Goal: Task Accomplishment & Management: Manage account settings

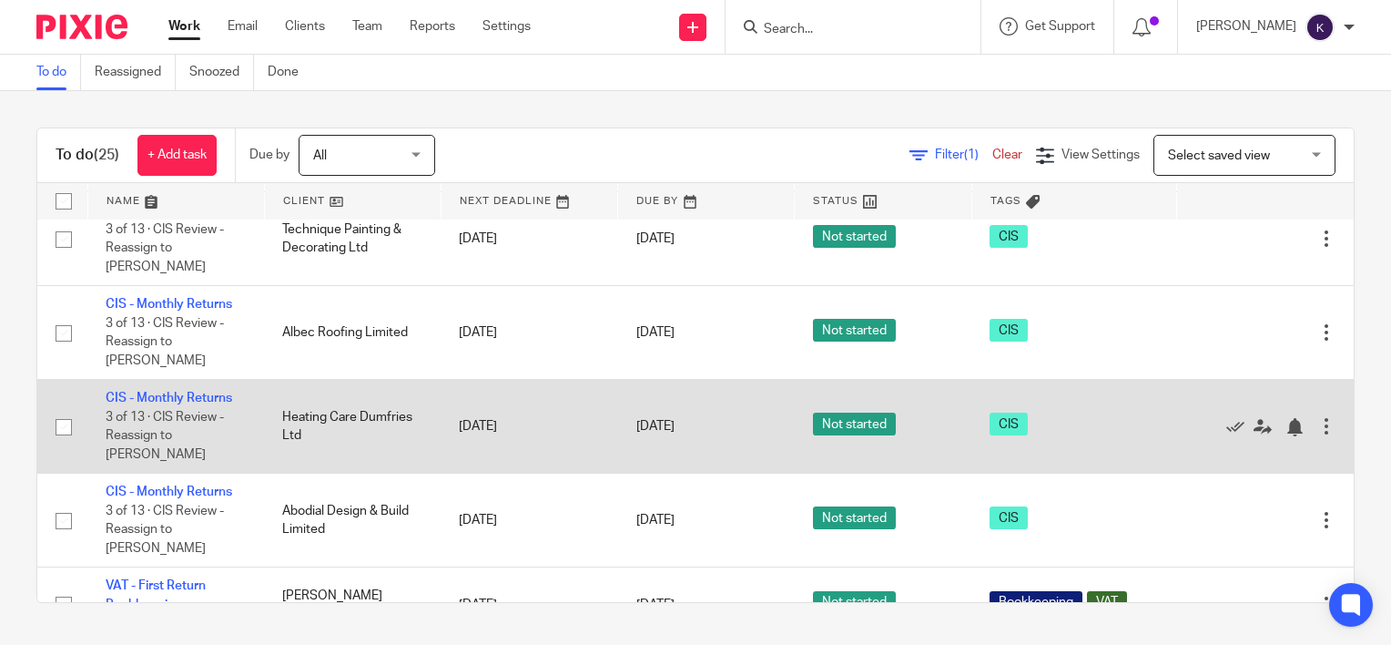
scroll to position [1833, 0]
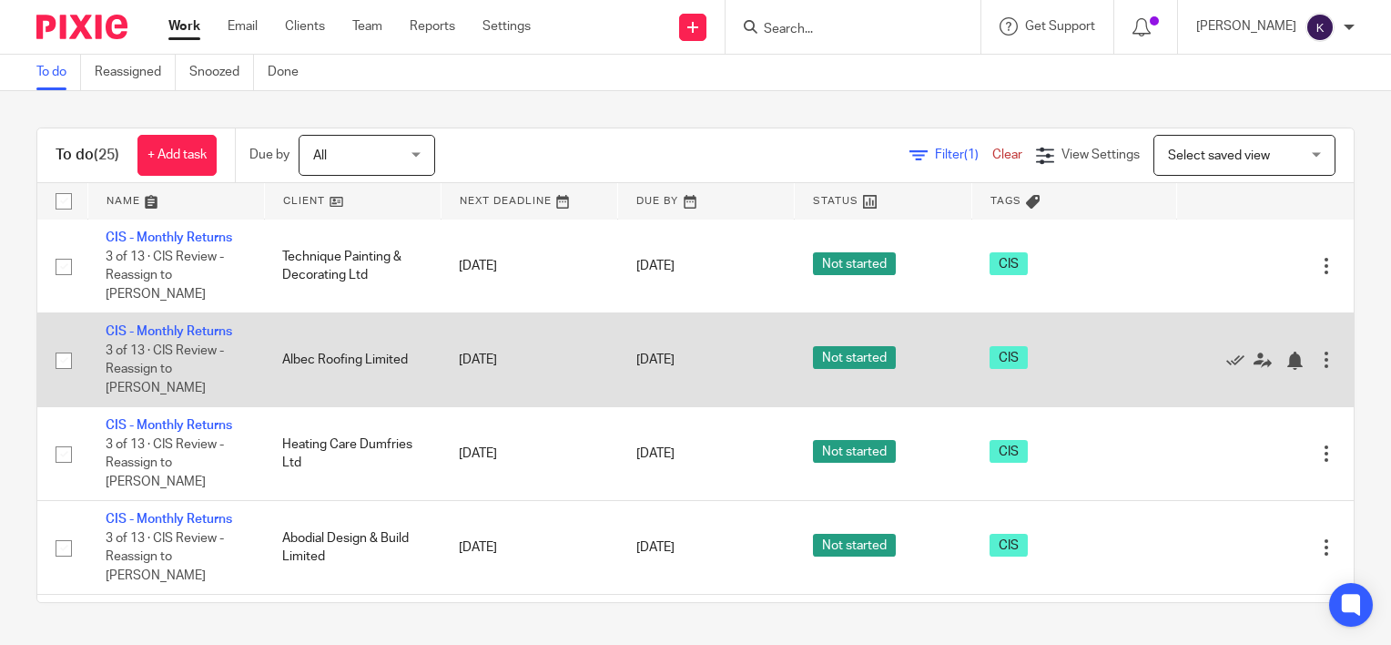
drag, startPoint x: 374, startPoint y: 419, endPoint x: 479, endPoint y: 417, distance: 104.7
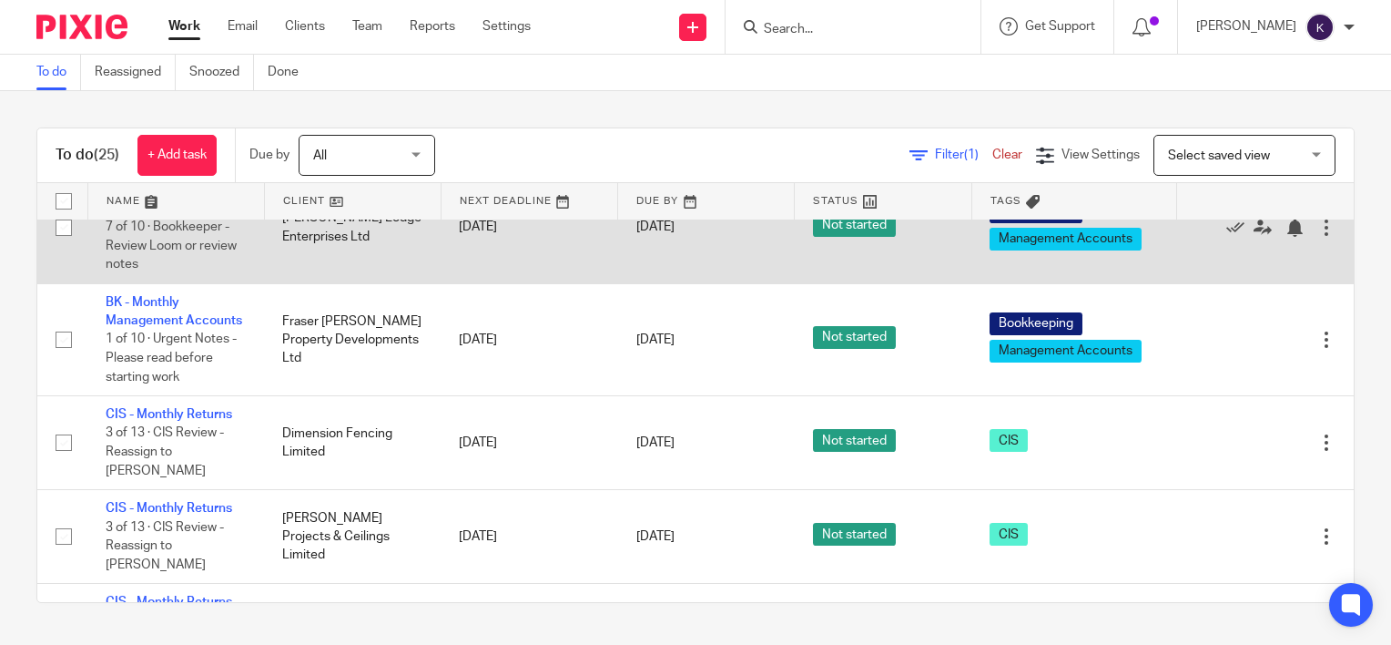
scroll to position [2197, 0]
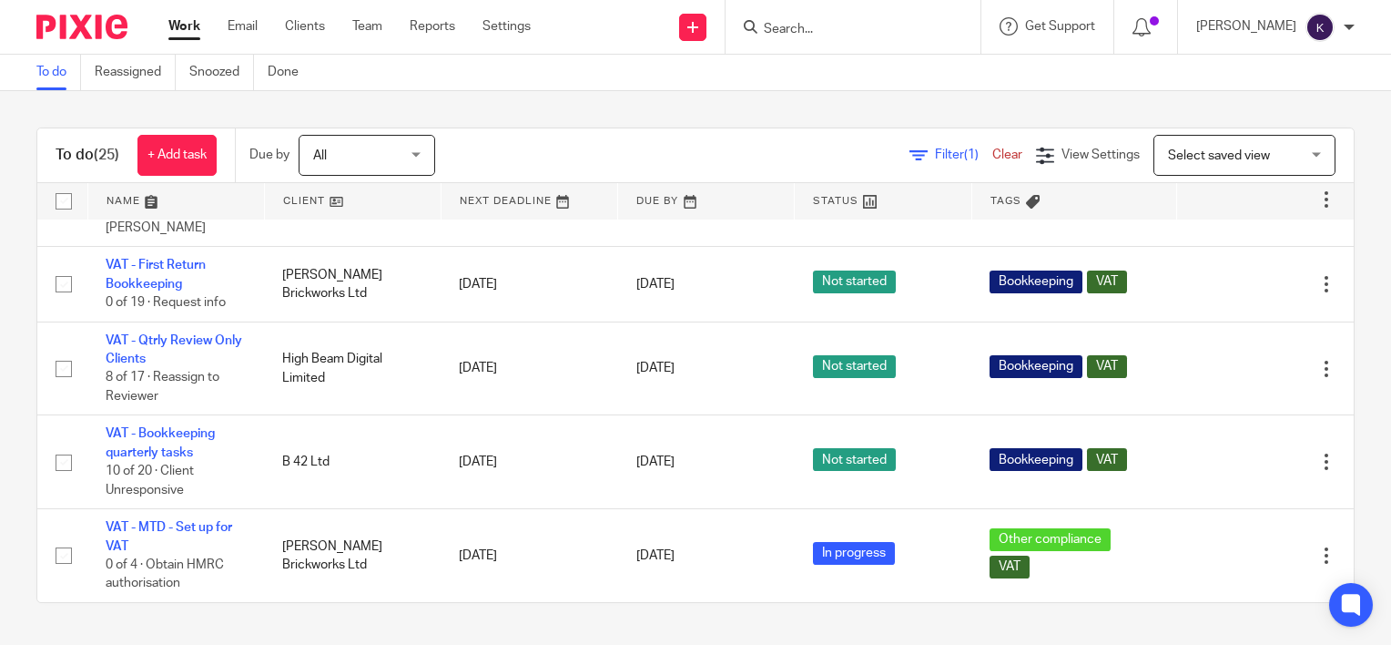
click at [374, 153] on span "All" at bounding box center [361, 155] width 97 height 38
click at [556, 107] on div "To do (25) + Add task Due by All All Today Tomorrow This week Next week This mo…" at bounding box center [695, 365] width 1391 height 548
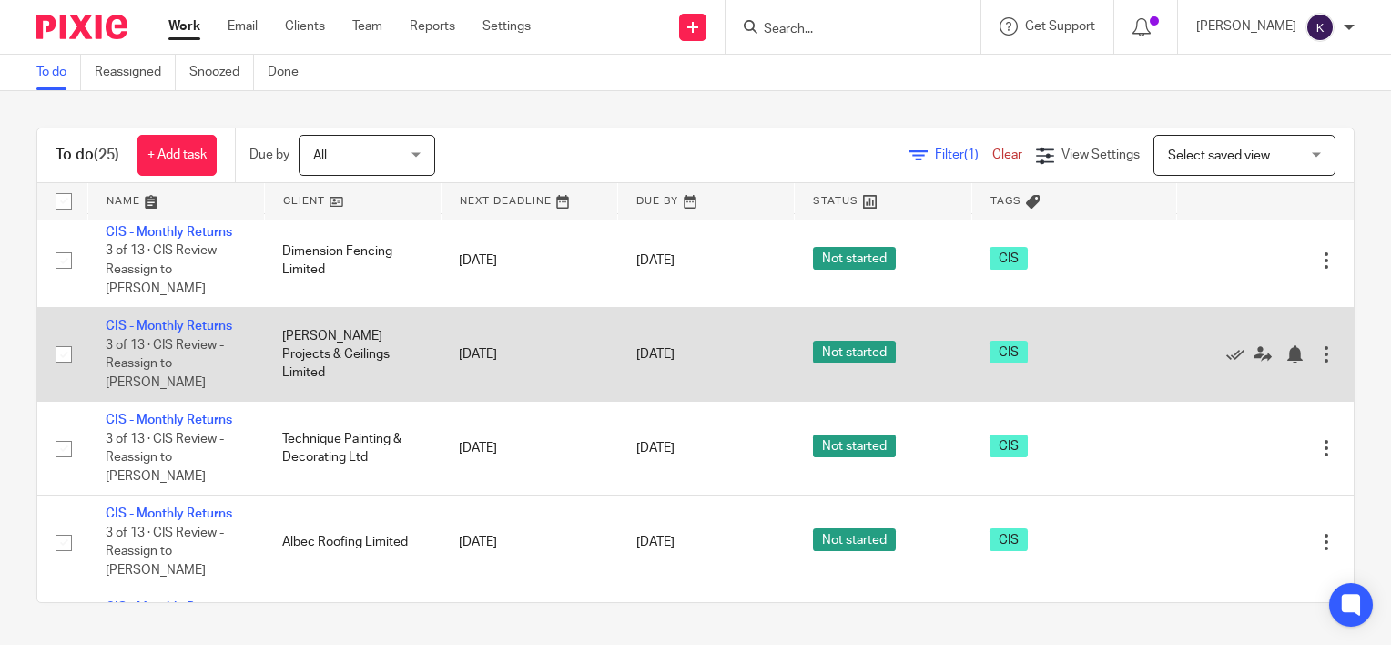
scroll to position [1469, 0]
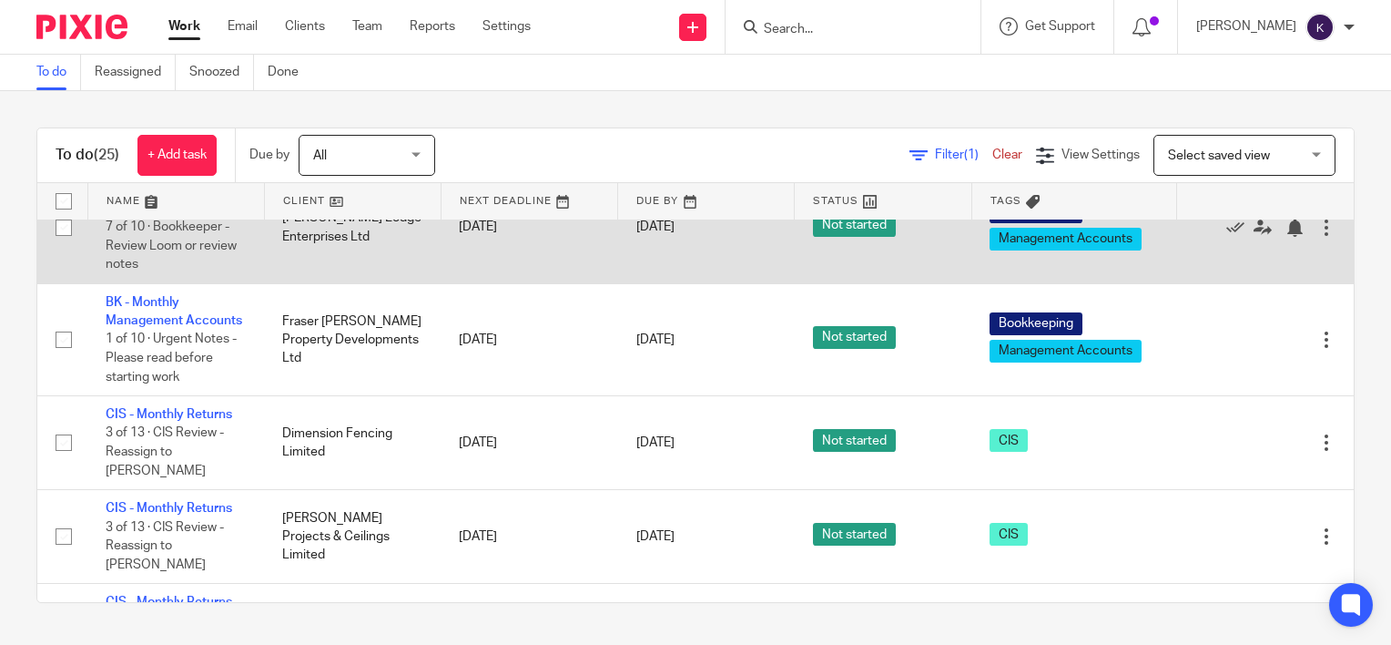
click at [160, 282] on td "BK - Monthly Management Accounts 7 of 10 · Bookkeeper - Review Loom or review n…" at bounding box center [175, 227] width 177 height 112
click at [164, 214] on link "BK - Monthly Management Accounts" at bounding box center [174, 198] width 137 height 31
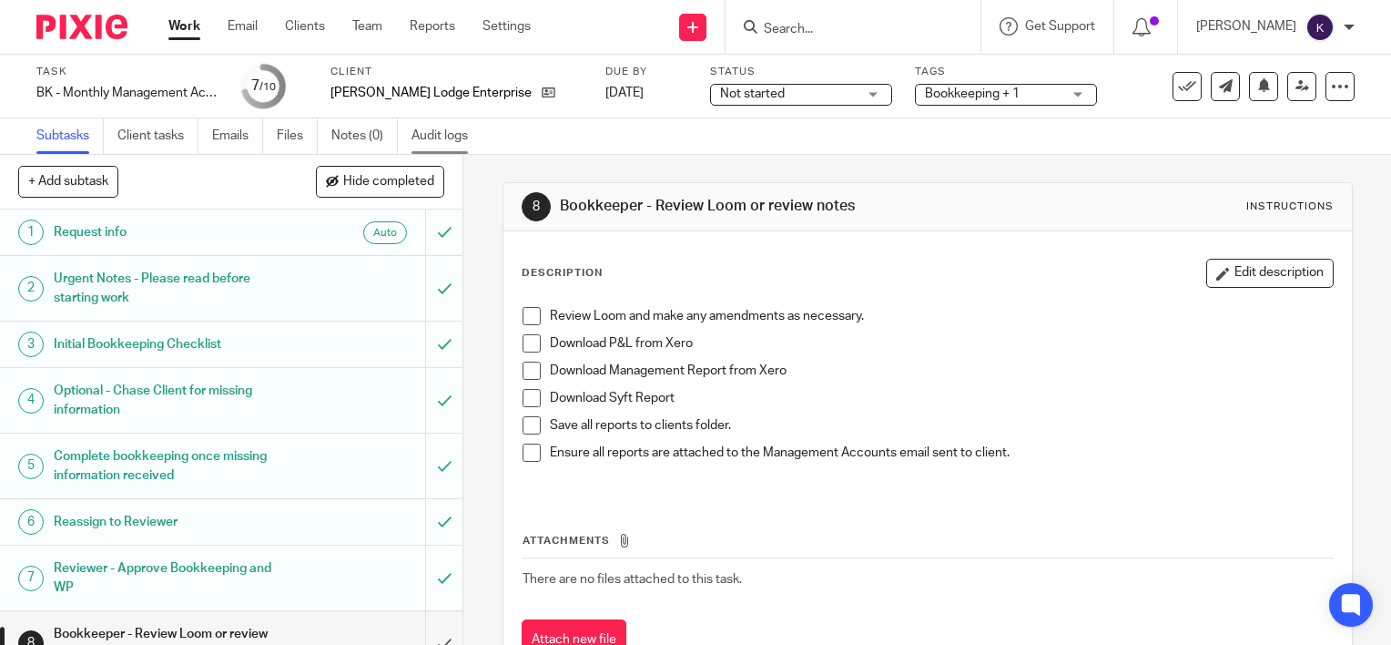
click at [437, 135] on link "Audit logs" at bounding box center [447, 136] width 70 height 36
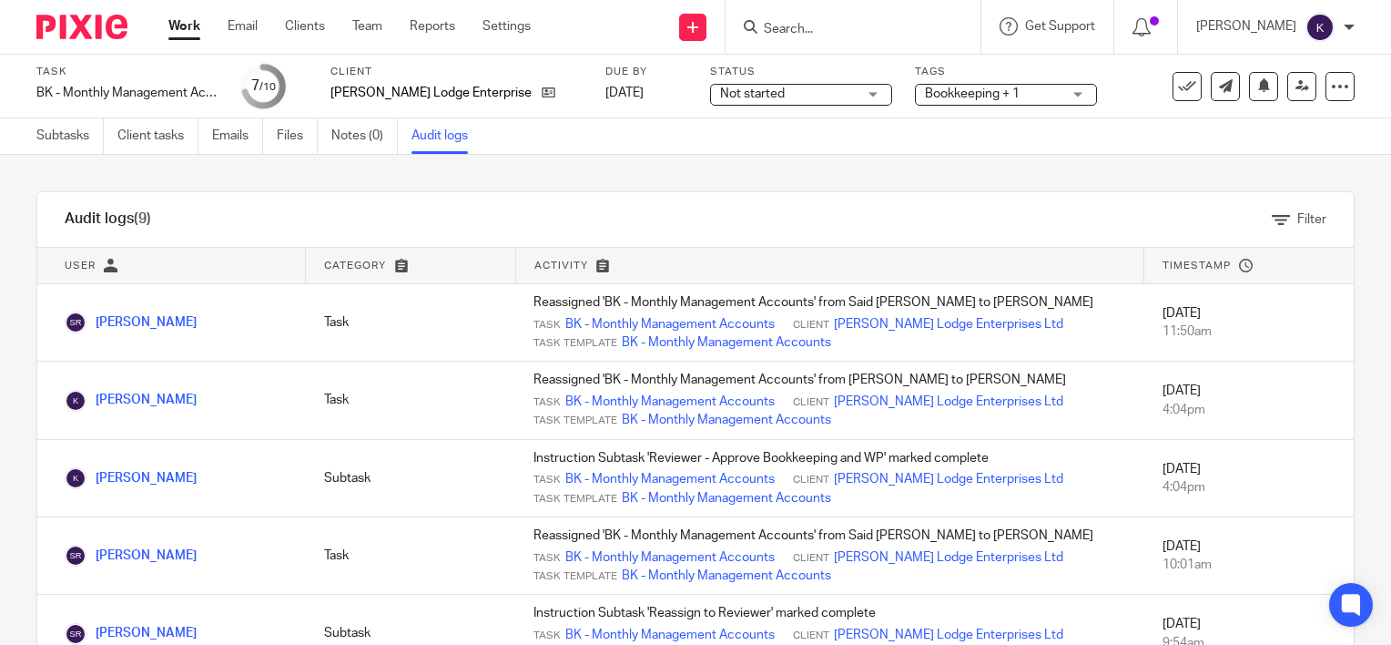
click at [180, 25] on link "Work" at bounding box center [184, 26] width 32 height 18
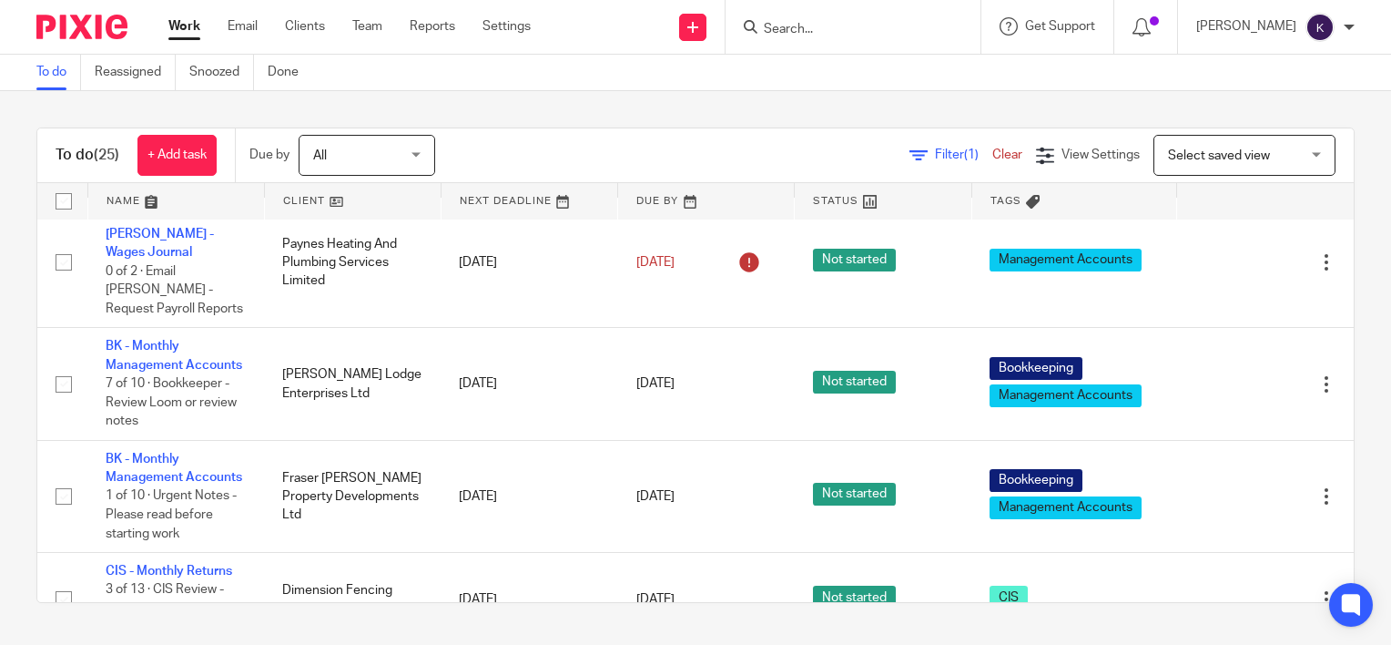
scroll to position [1275, 0]
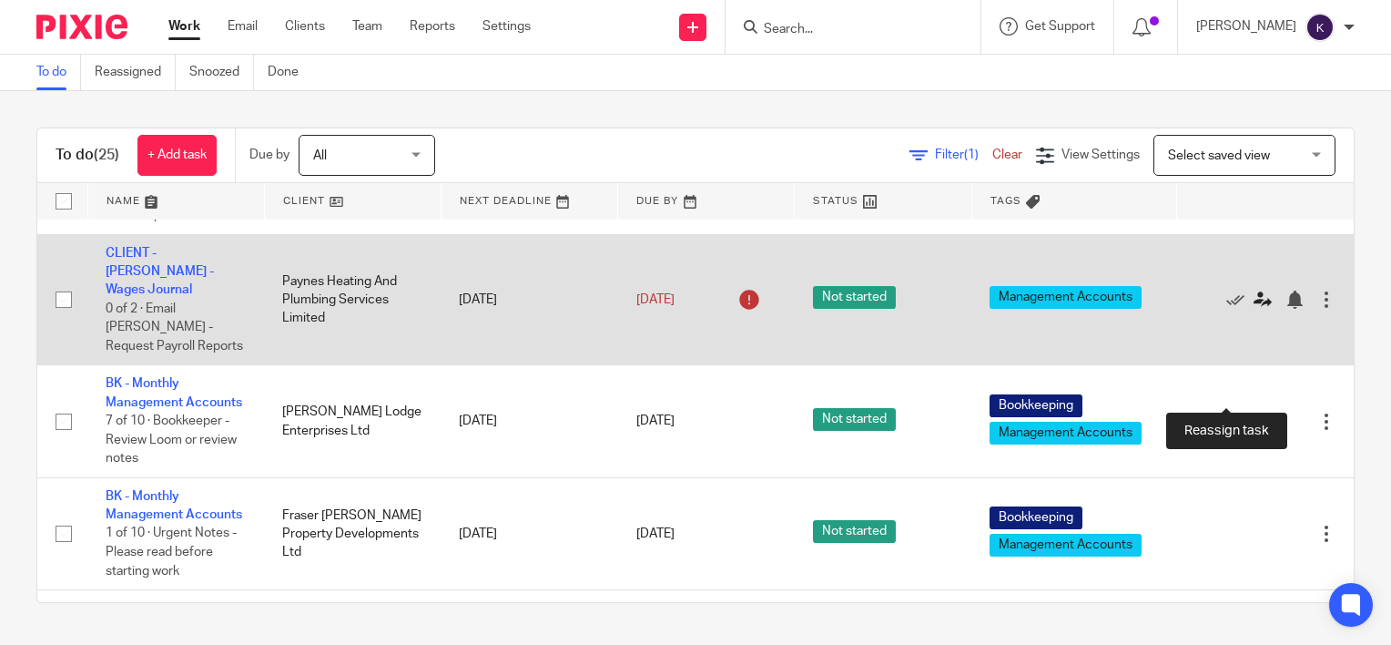
click at [1254, 309] on icon at bounding box center [1263, 299] width 18 height 18
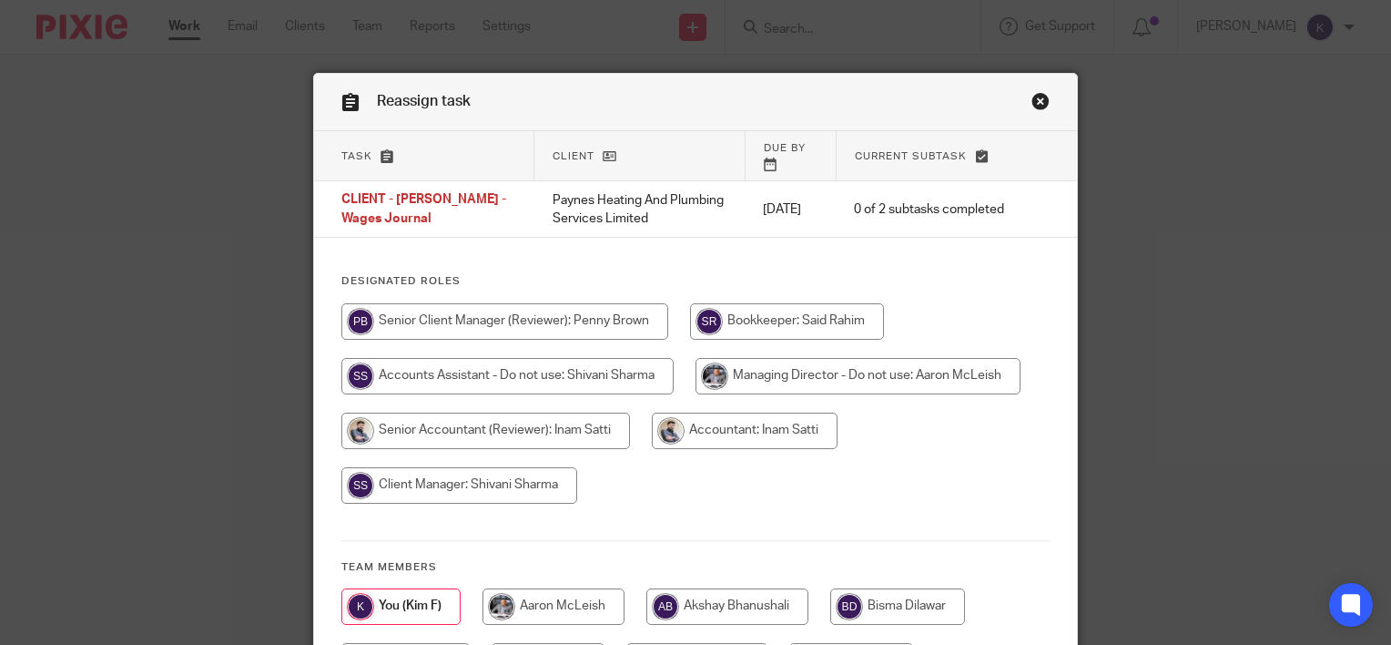
click at [586, 362] on input "radio" at bounding box center [507, 376] width 332 height 36
radio input "true"
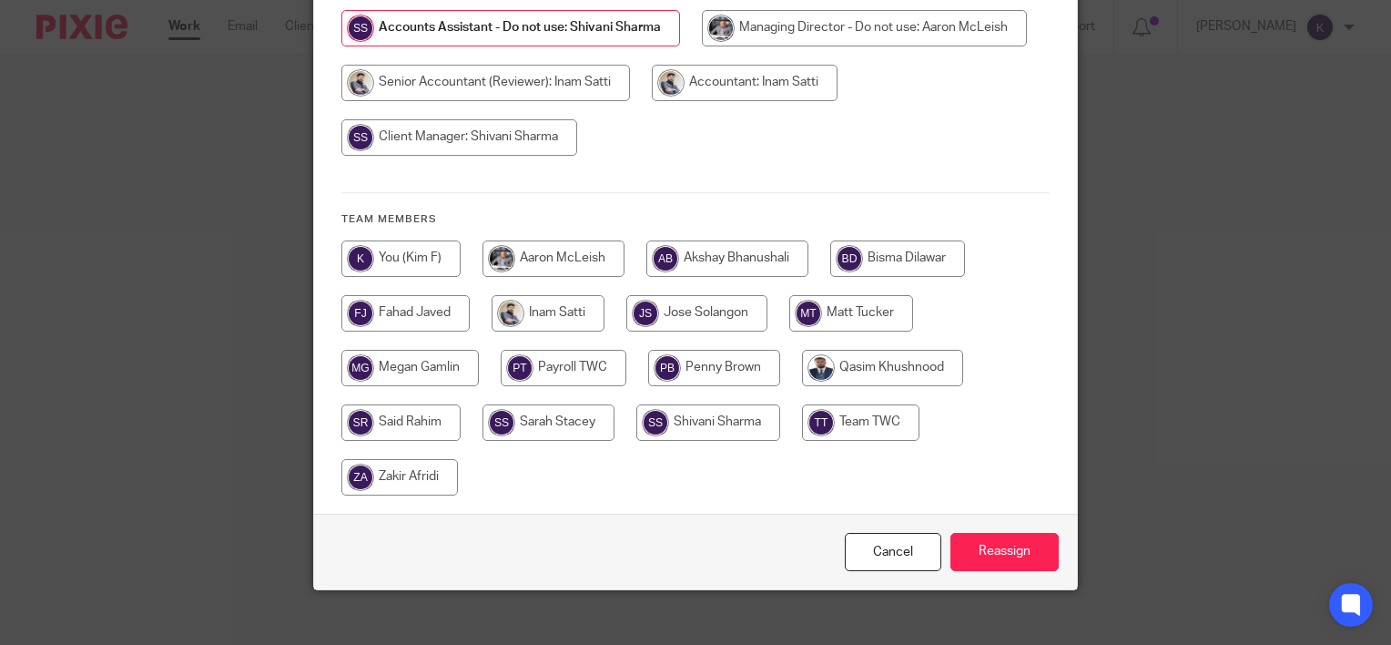
scroll to position [351, 0]
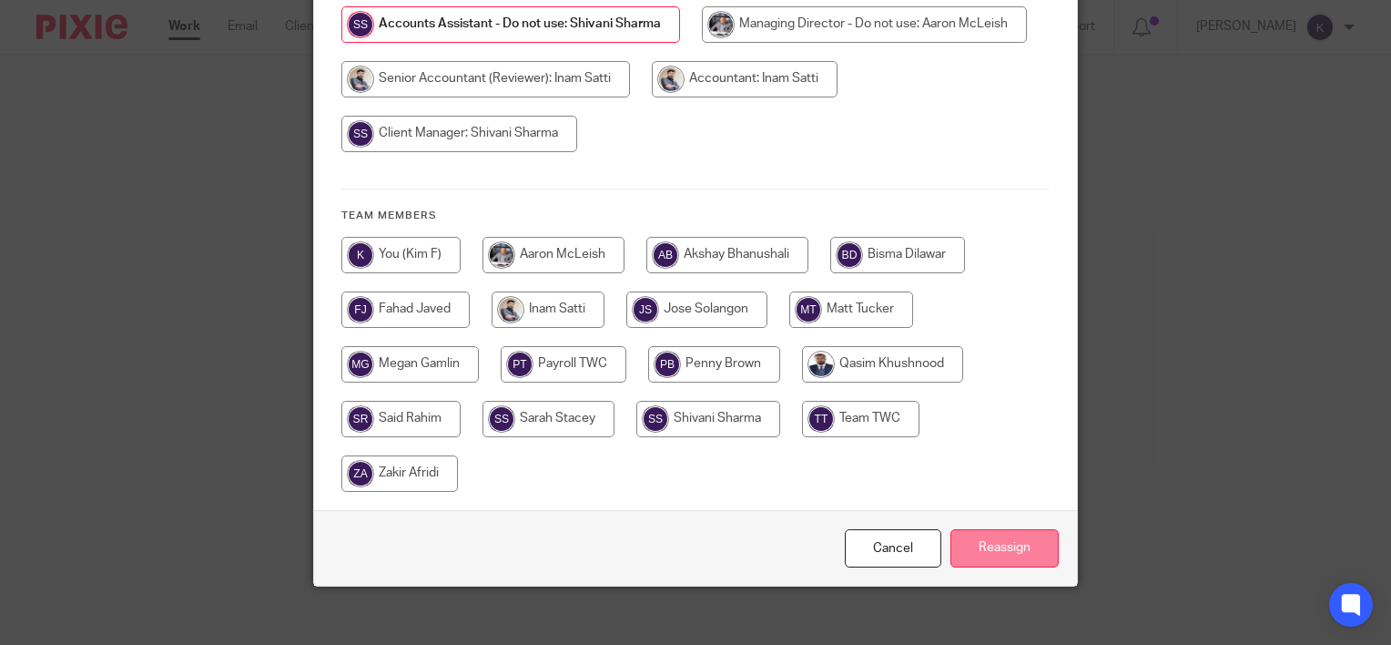
click at [1002, 546] on input "Reassign" at bounding box center [1005, 548] width 108 height 39
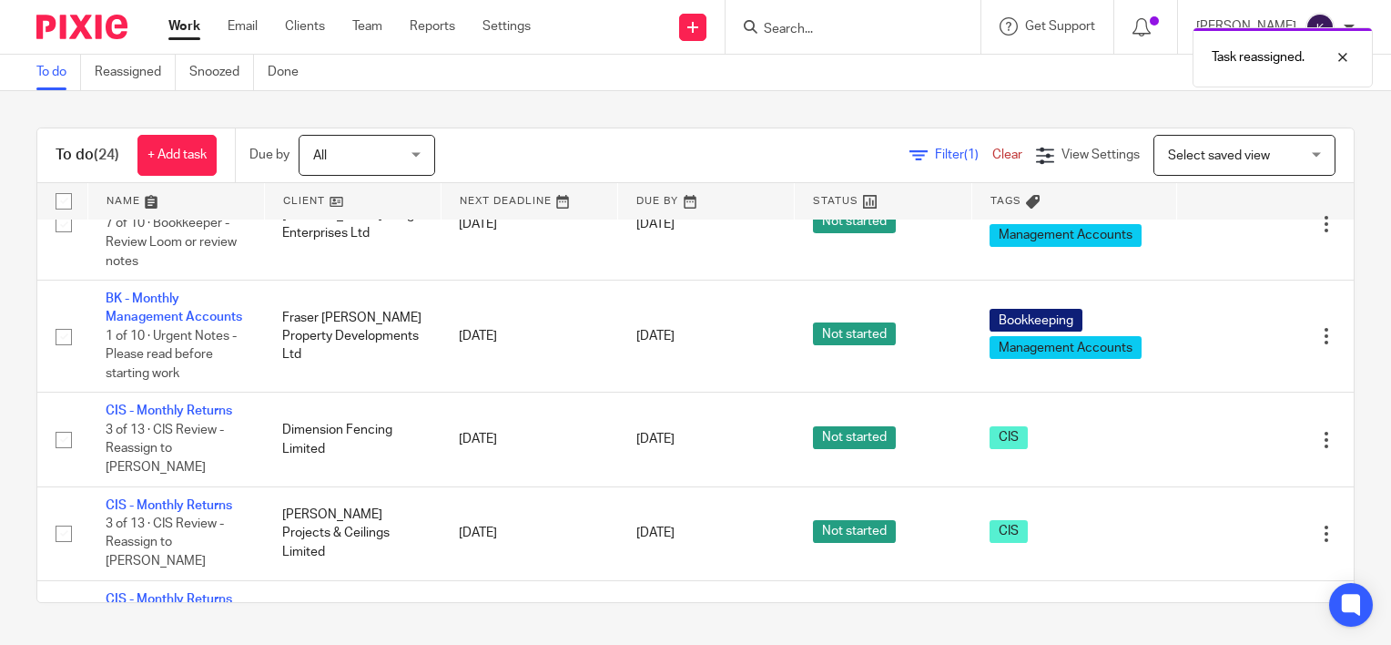
scroll to position [1366, 0]
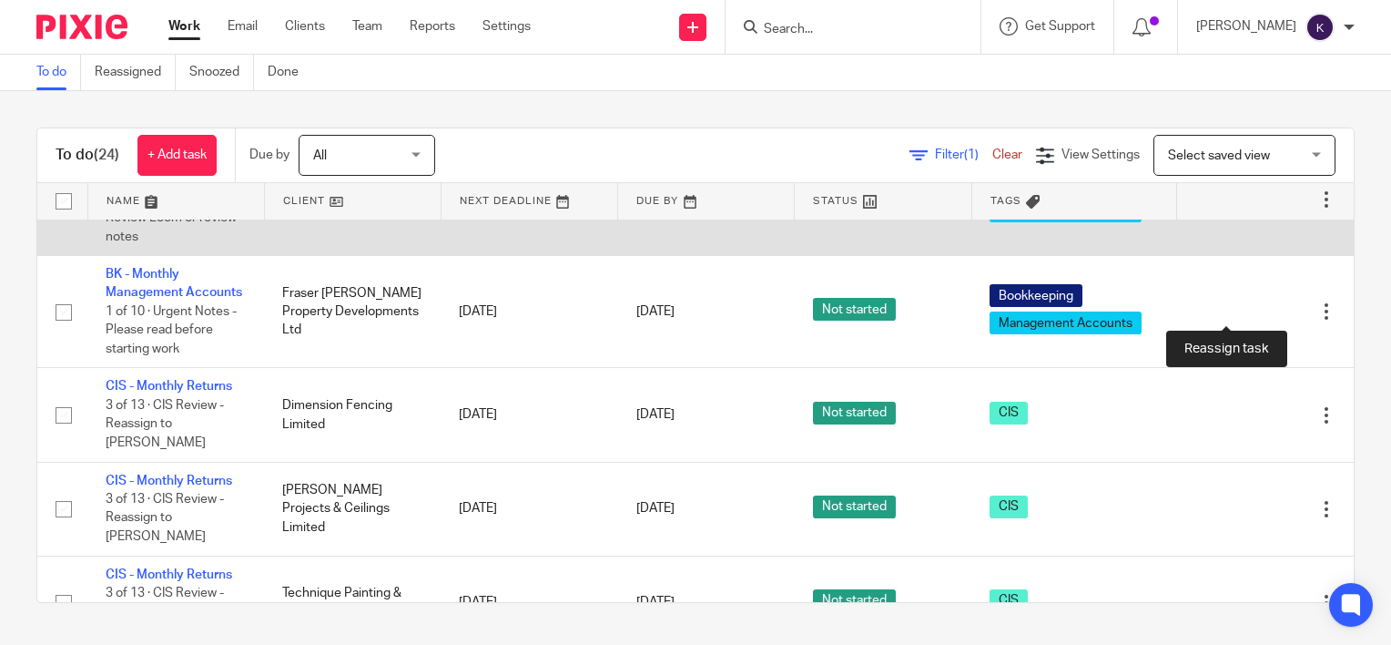
click at [1254, 209] on icon at bounding box center [1263, 199] width 18 height 18
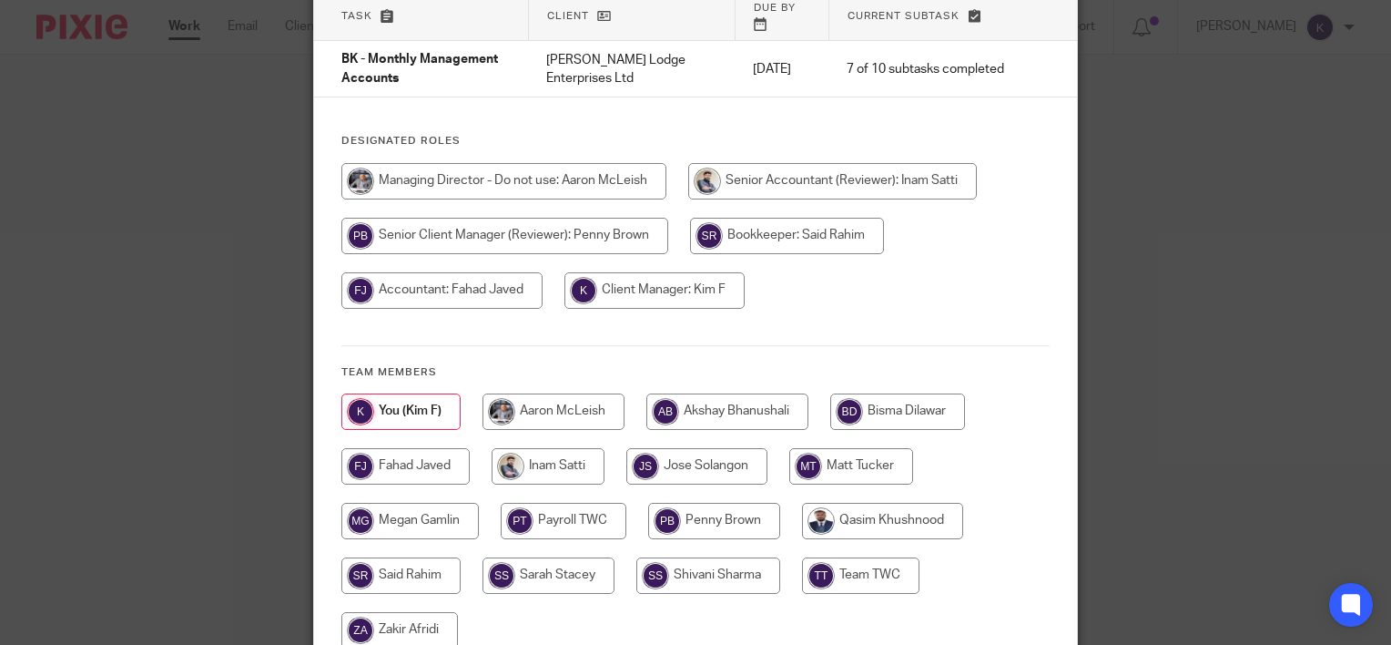
scroll to position [273, 0]
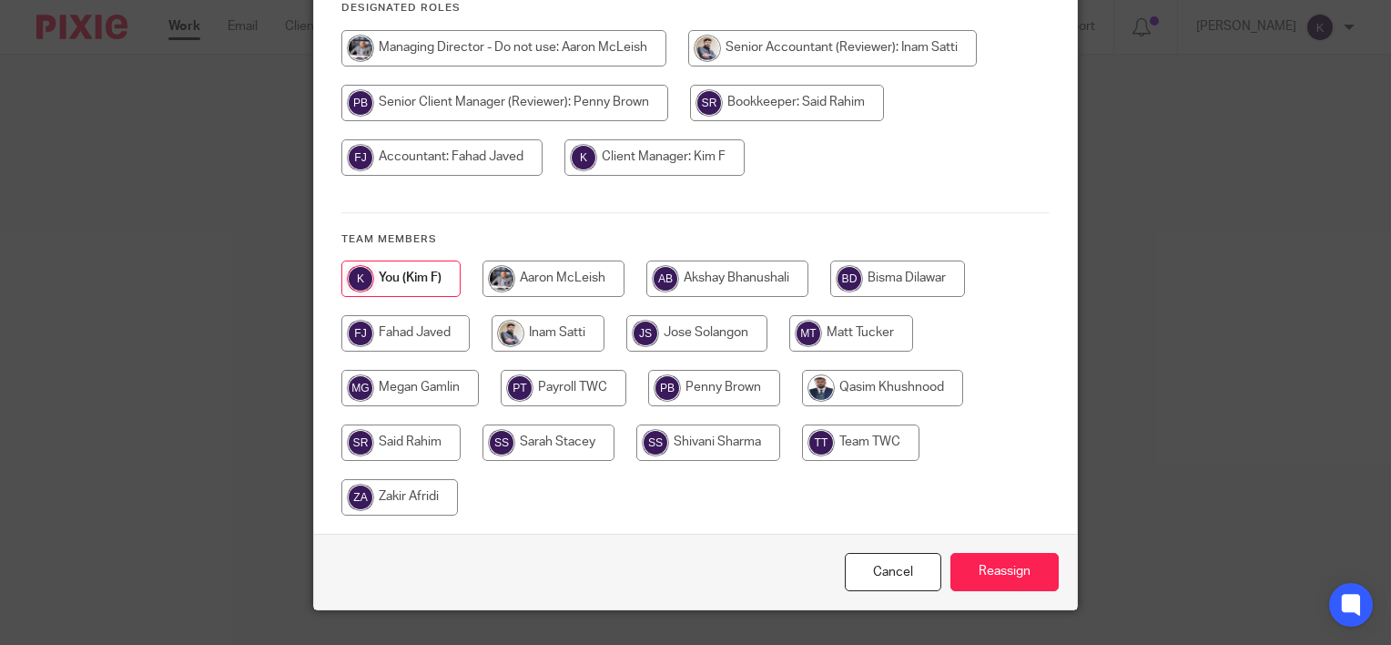
click at [699, 371] on input "radio" at bounding box center [714, 388] width 132 height 36
radio input "true"
click at [1010, 553] on input "Reassign" at bounding box center [1005, 572] width 108 height 39
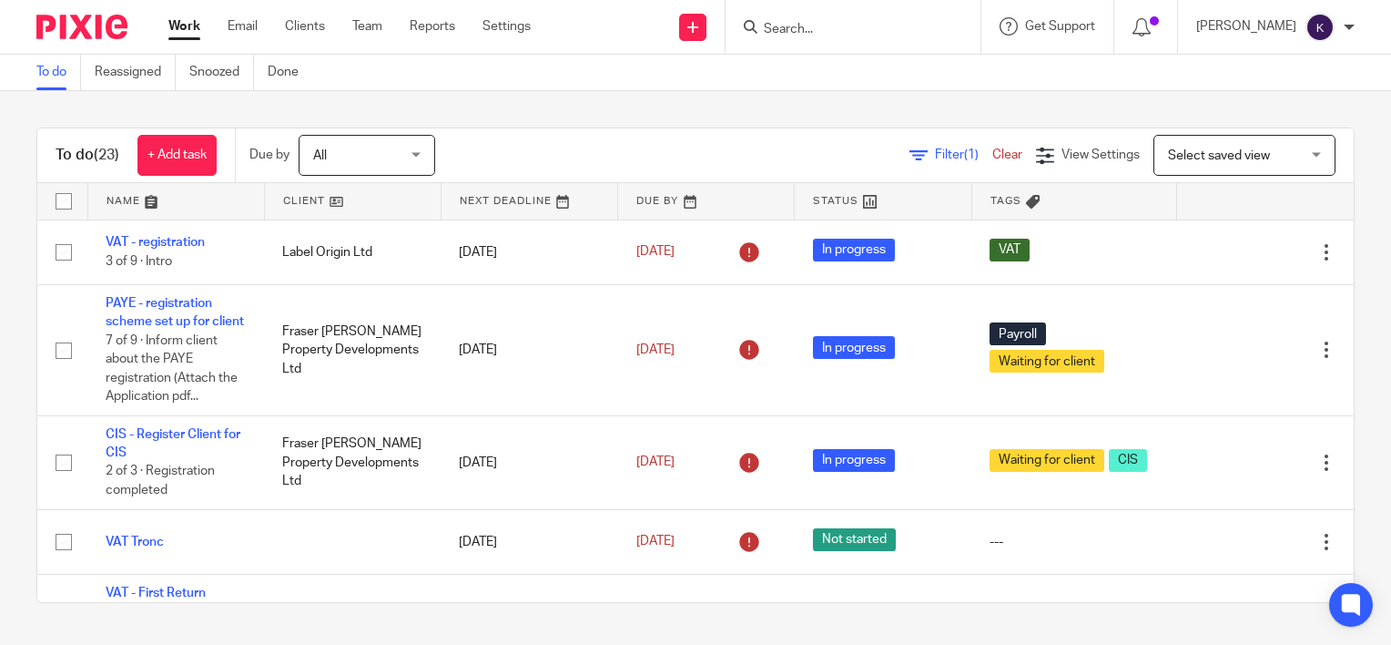
click at [861, 22] on input "Search" at bounding box center [844, 30] width 164 height 16
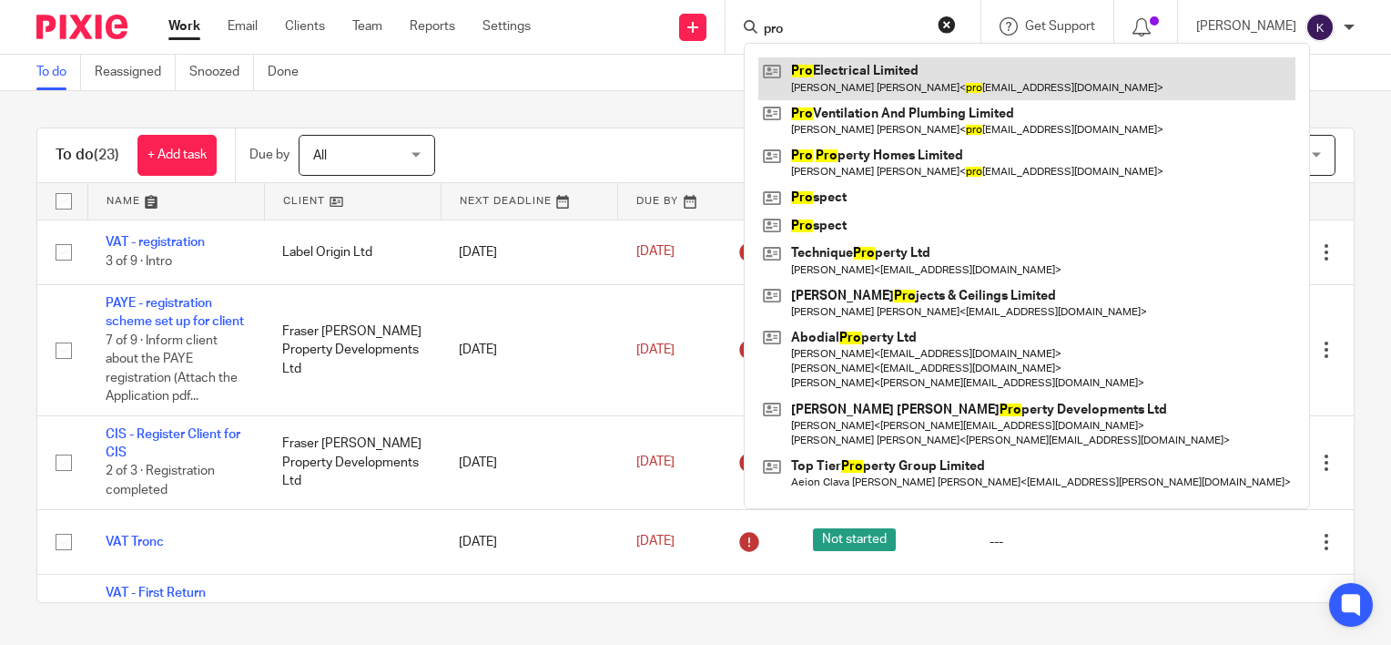
type input "pro"
click at [934, 73] on link at bounding box center [1027, 78] width 537 height 42
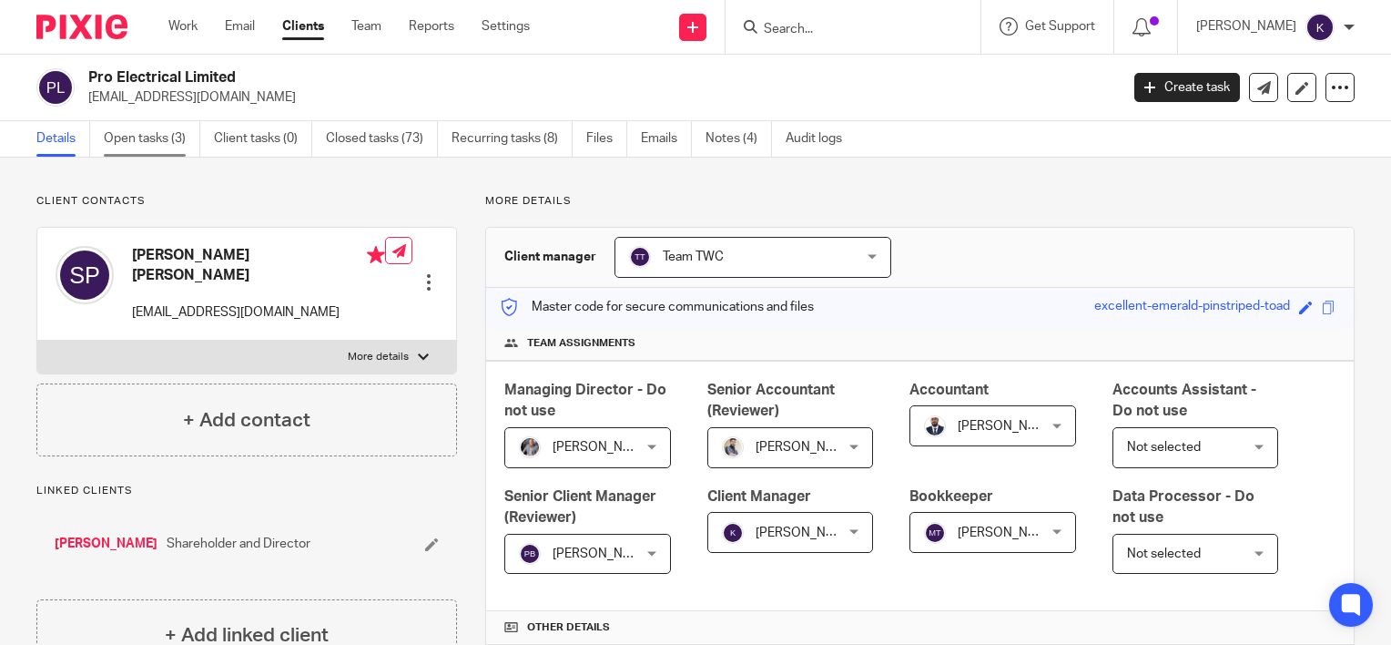
click at [157, 146] on link "Open tasks (3)" at bounding box center [152, 139] width 97 height 36
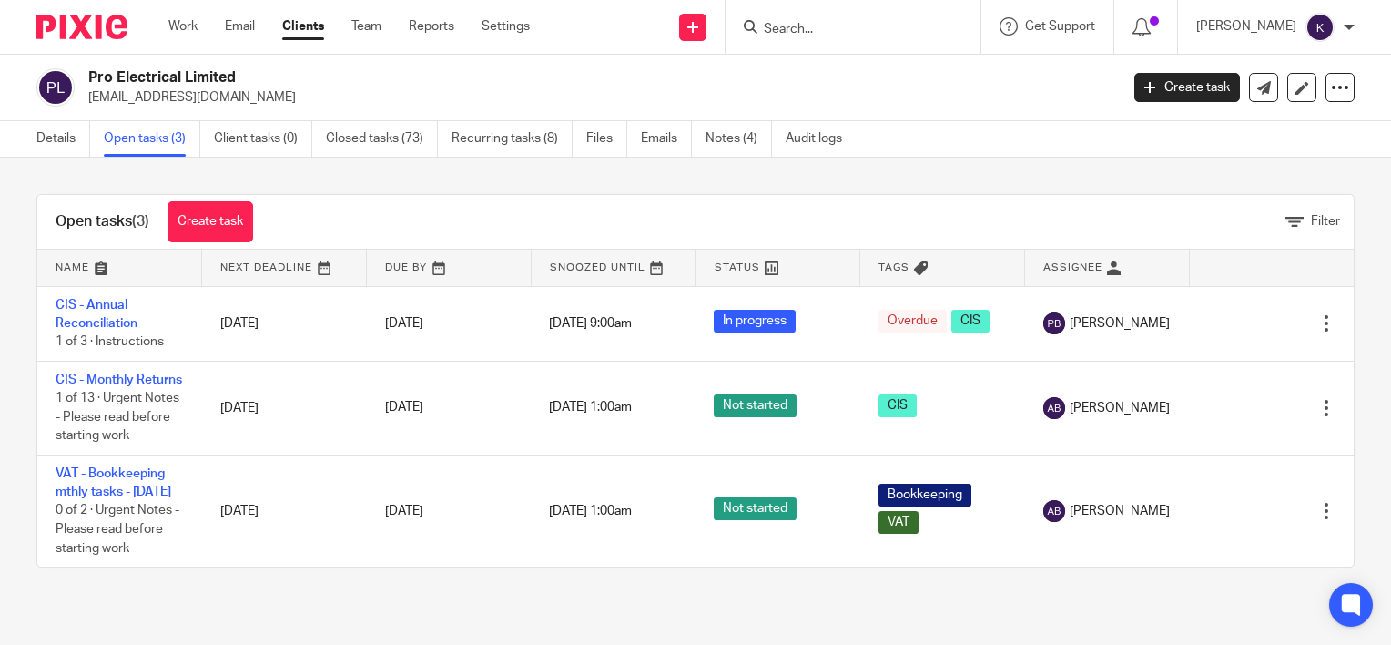
click at [914, 40] on div at bounding box center [853, 27] width 255 height 54
click at [914, 32] on input "Search" at bounding box center [844, 30] width 164 height 16
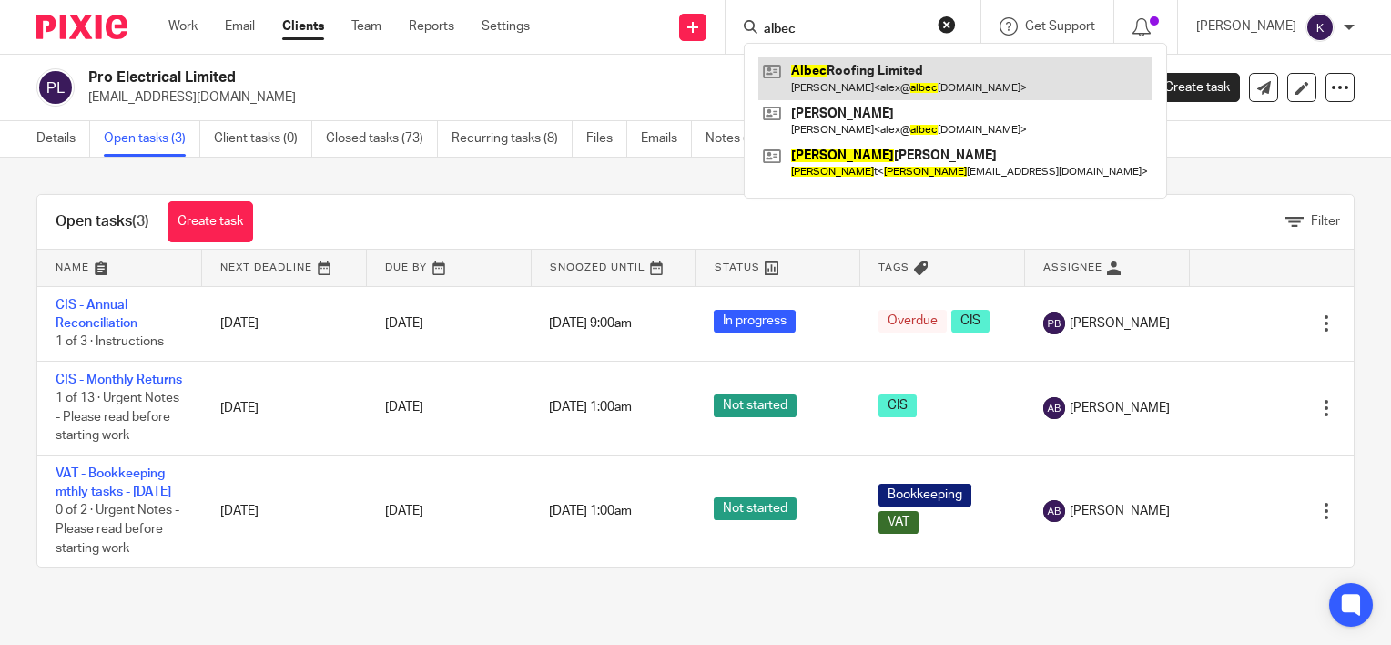
type input "albec"
click at [925, 73] on link at bounding box center [956, 78] width 394 height 42
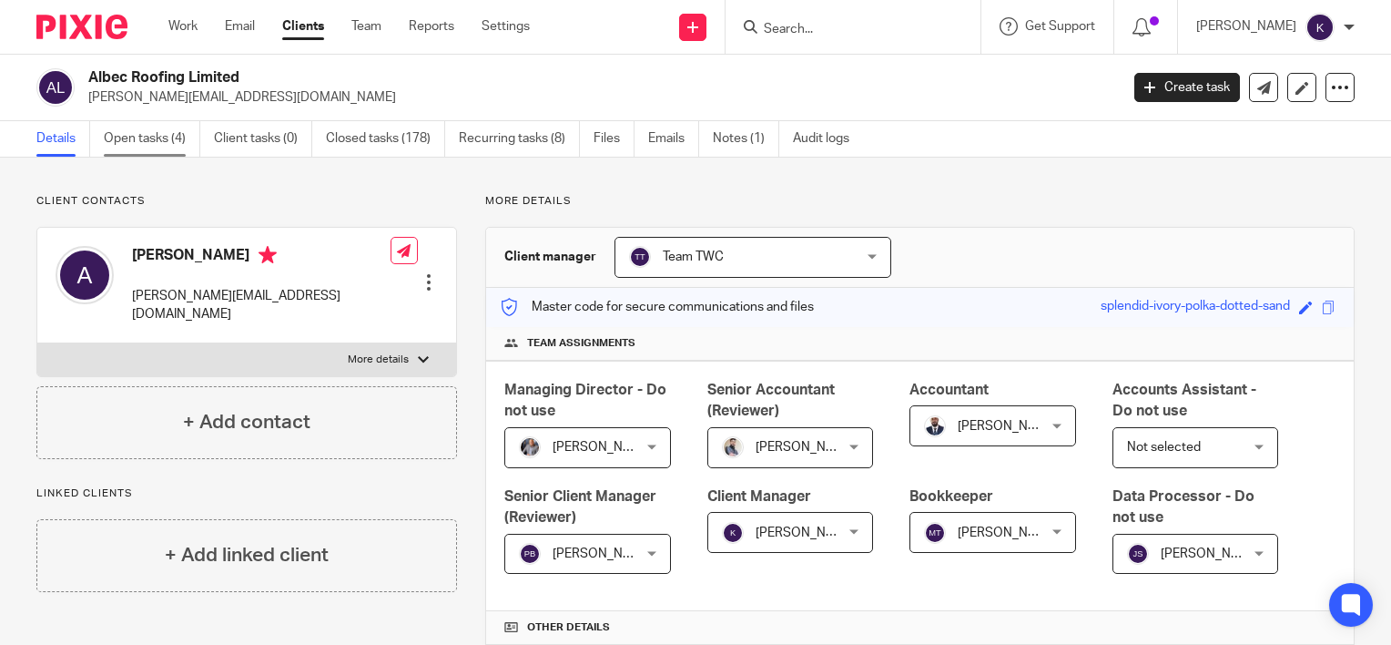
click at [153, 135] on link "Open tasks (4)" at bounding box center [152, 139] width 97 height 36
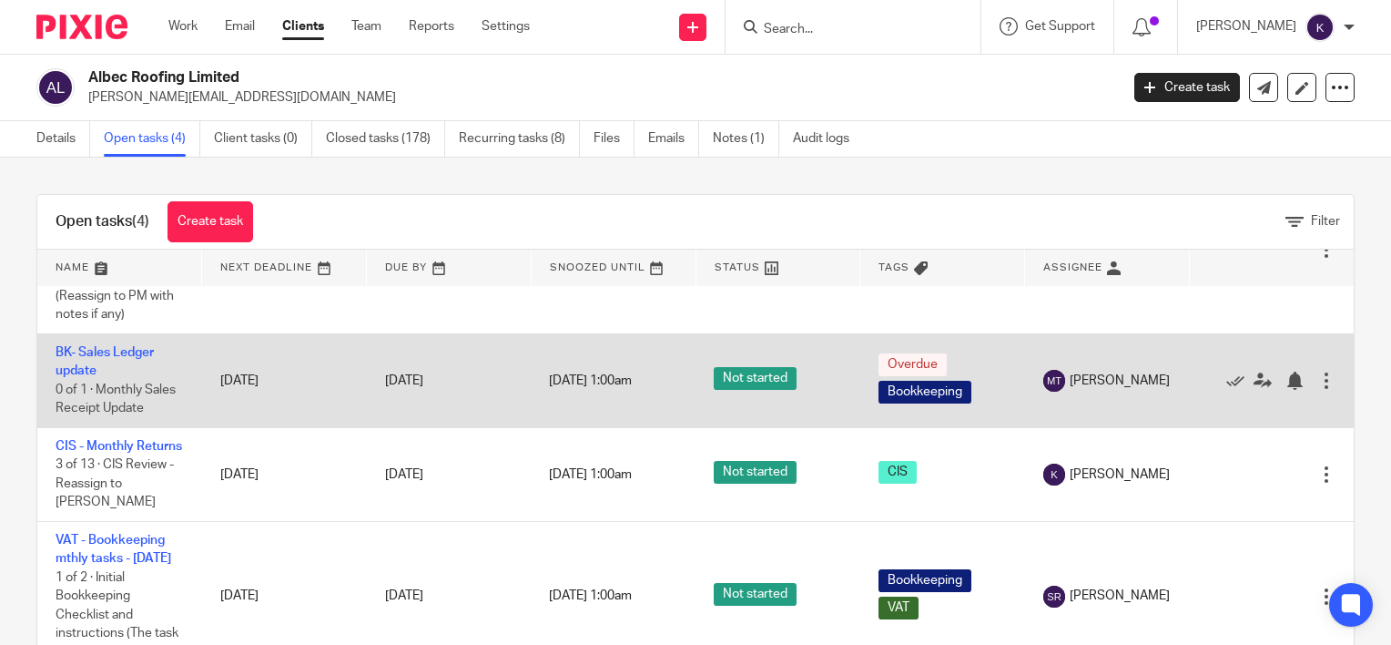
scroll to position [145, 0]
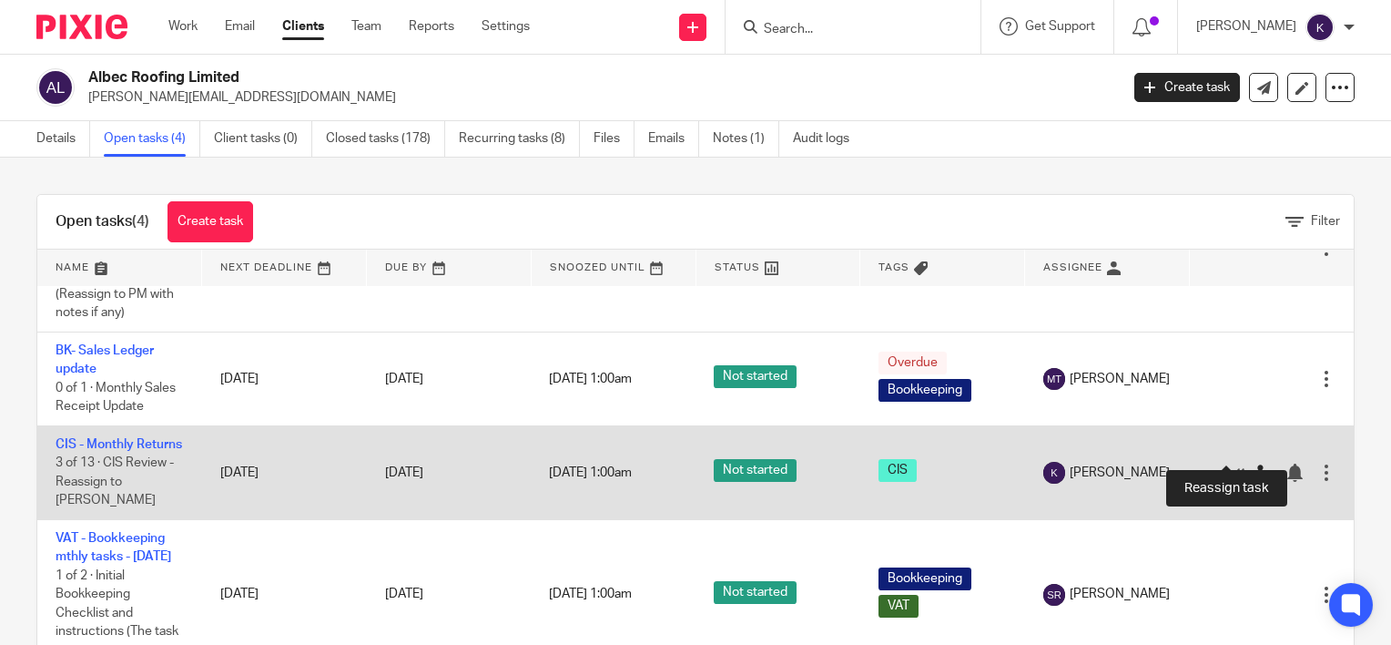
click at [1254, 463] on icon at bounding box center [1263, 472] width 18 height 18
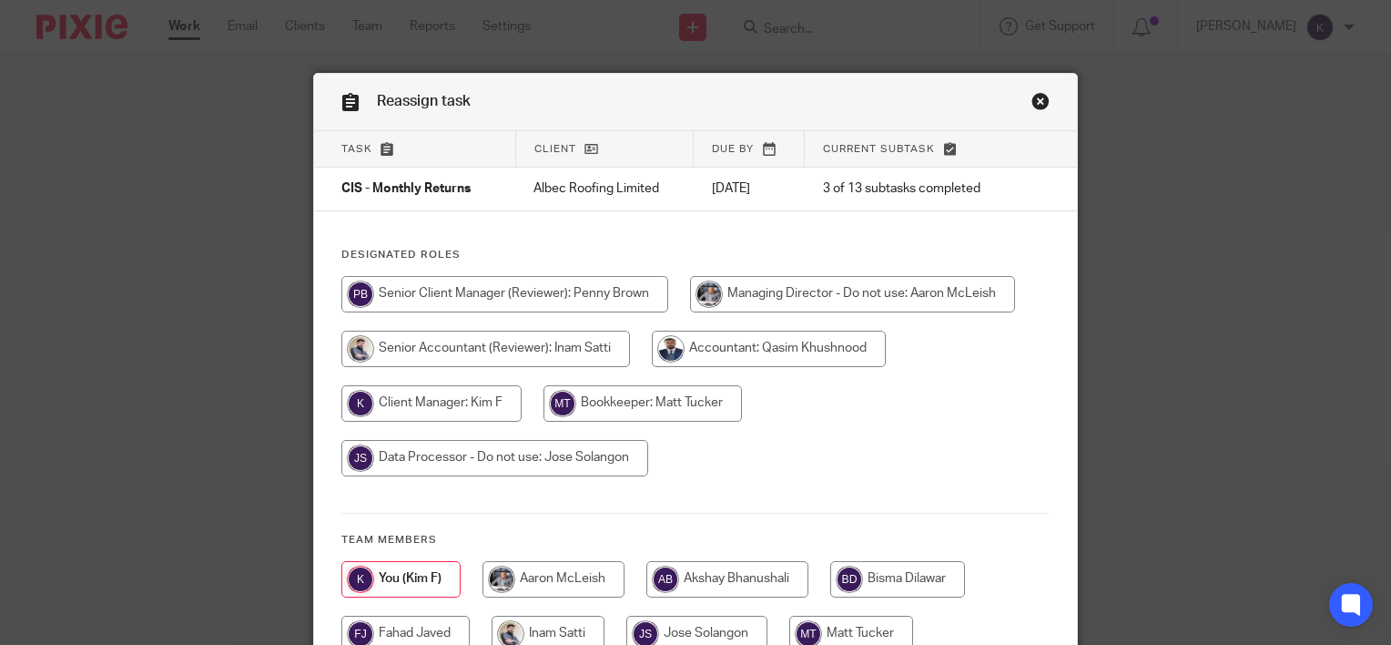
click at [1035, 106] on link "Close this dialog window" at bounding box center [1041, 104] width 18 height 25
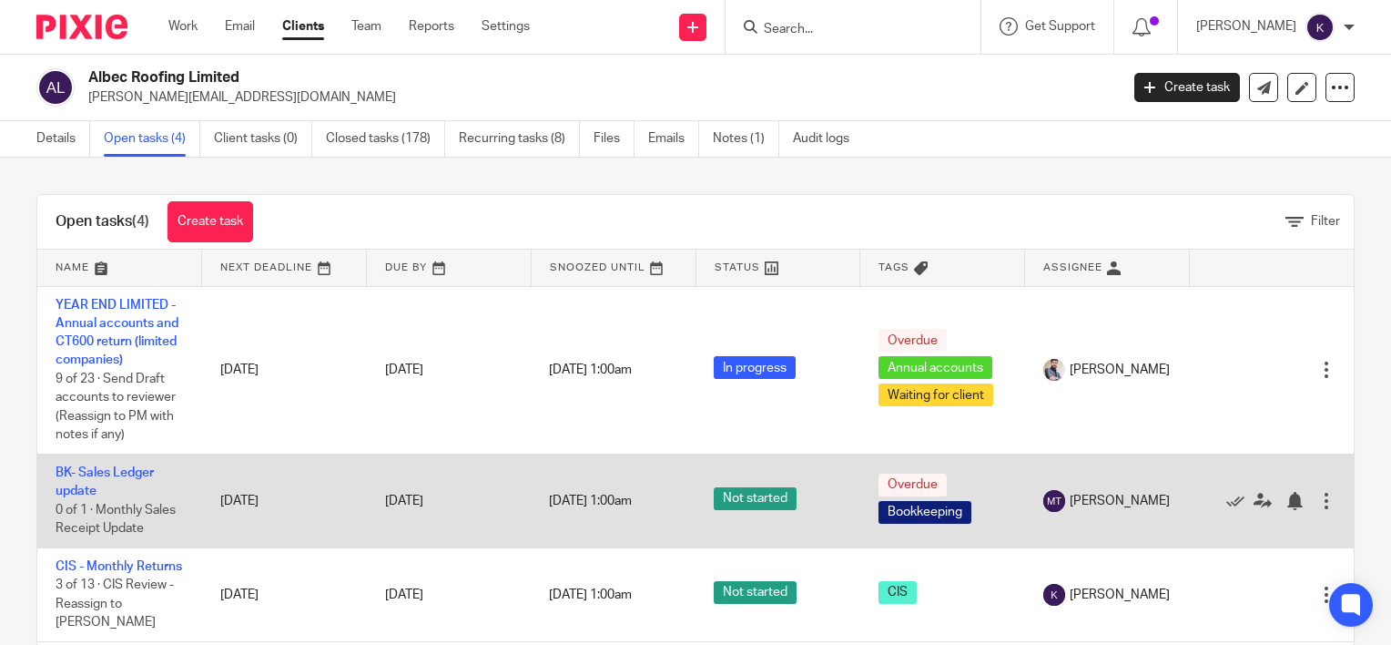
scroll to position [91, 0]
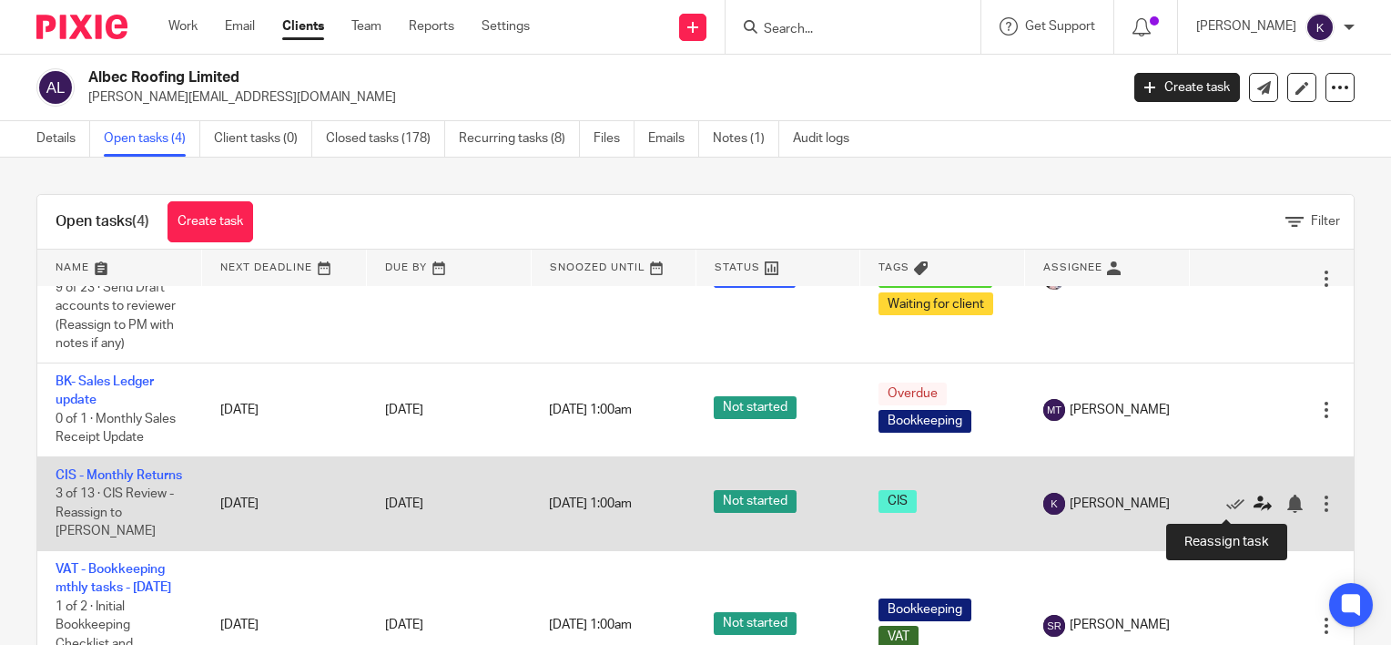
click at [1254, 504] on icon at bounding box center [1263, 503] width 18 height 18
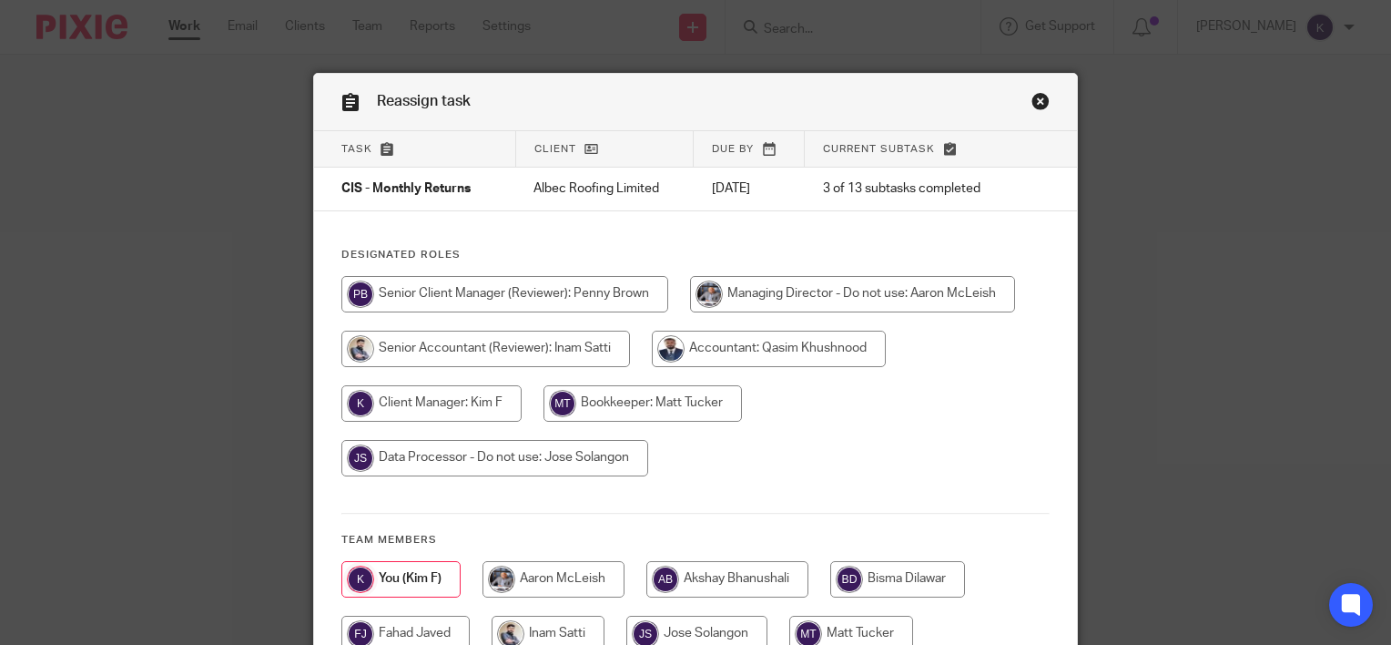
click at [1037, 107] on link "Close this dialog window" at bounding box center [1041, 104] width 18 height 25
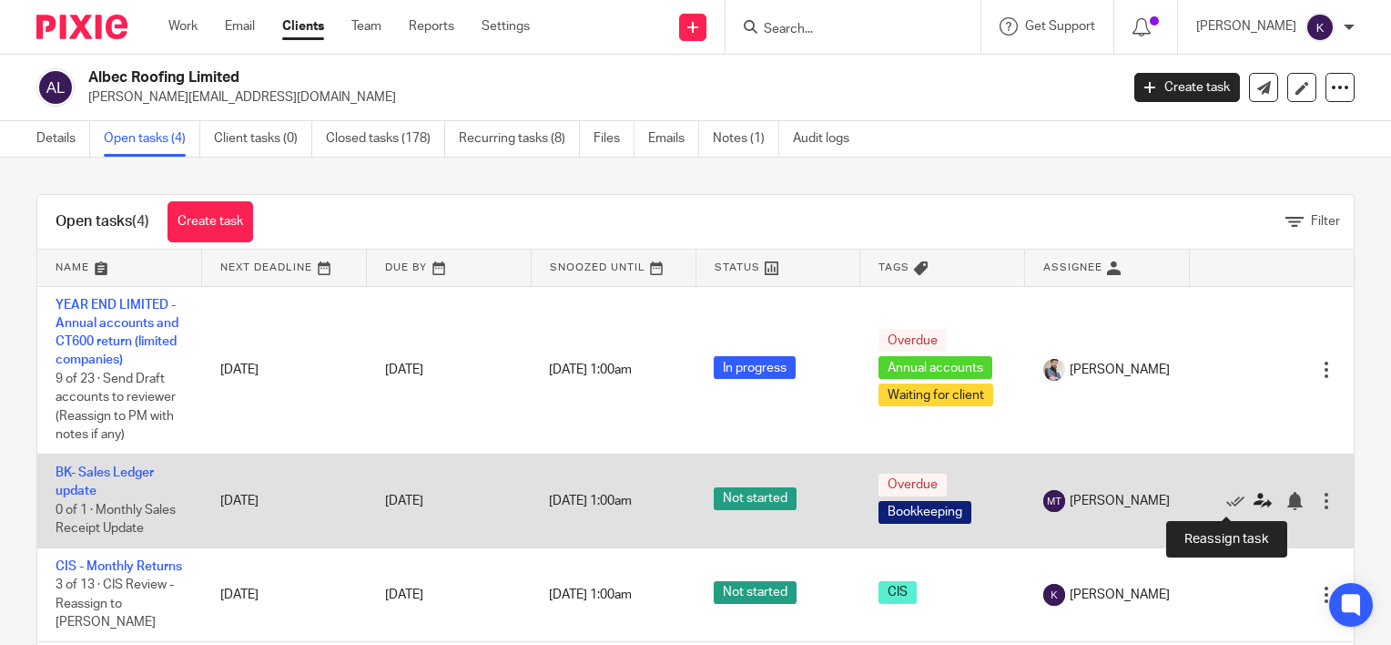
click at [1254, 505] on icon at bounding box center [1263, 501] width 18 height 18
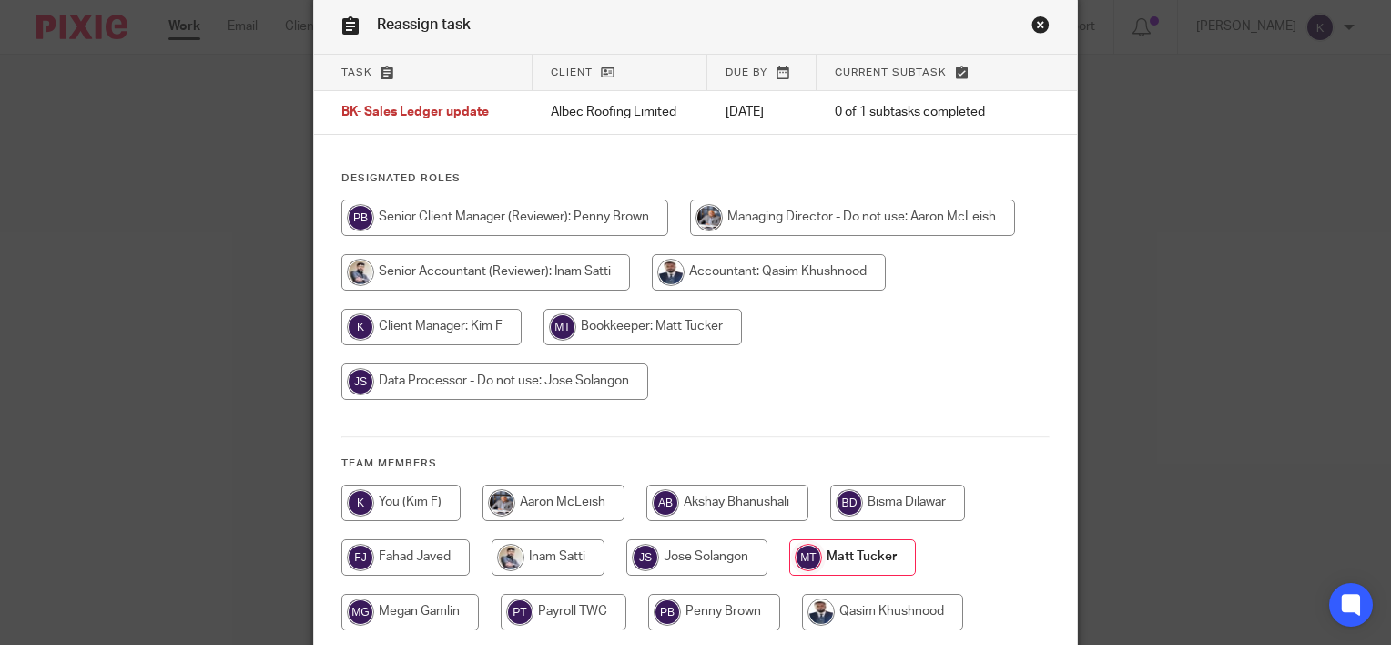
scroll to position [182, 0]
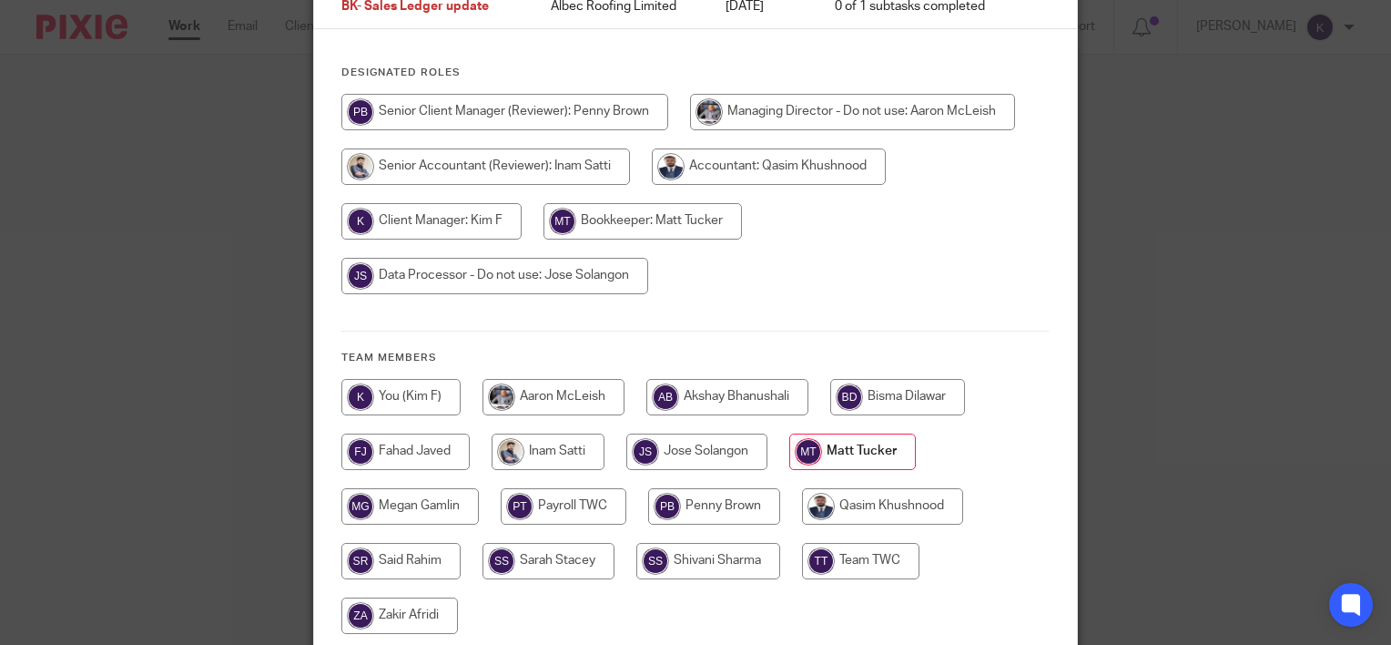
click at [383, 554] on input "radio" at bounding box center [400, 561] width 119 height 36
radio input "true"
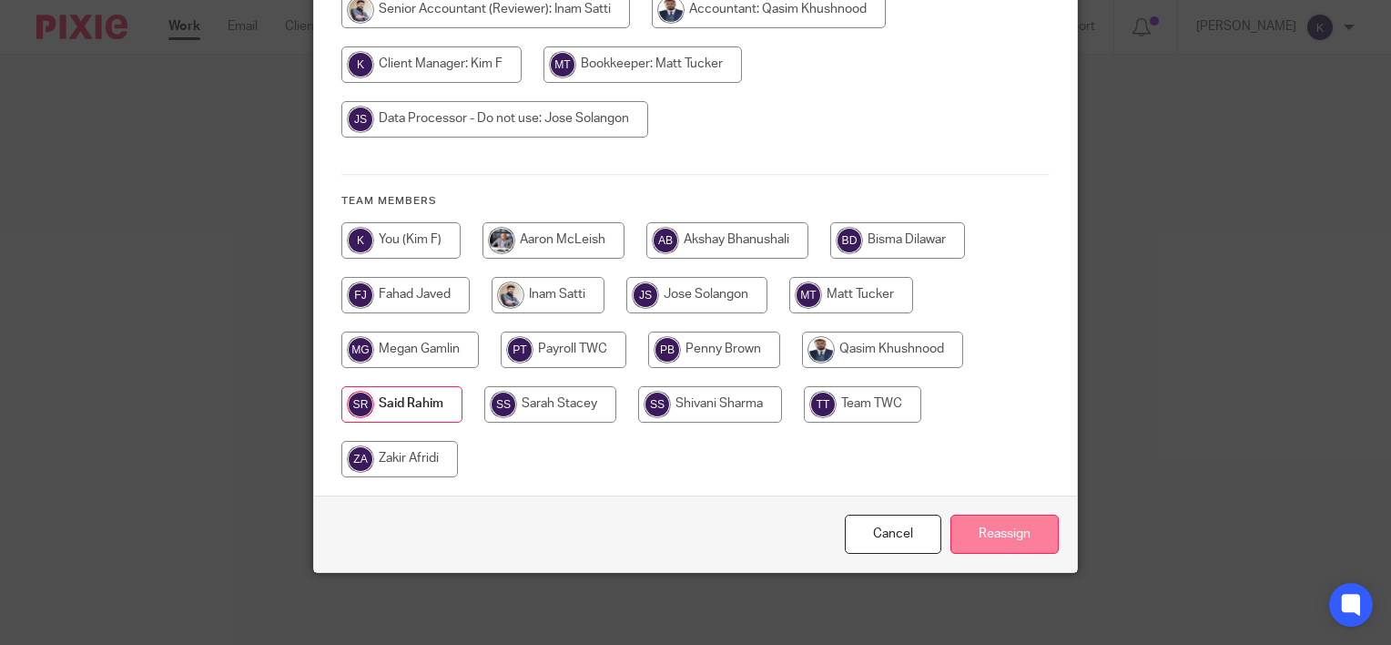
click at [984, 528] on input "Reassign" at bounding box center [1005, 533] width 108 height 39
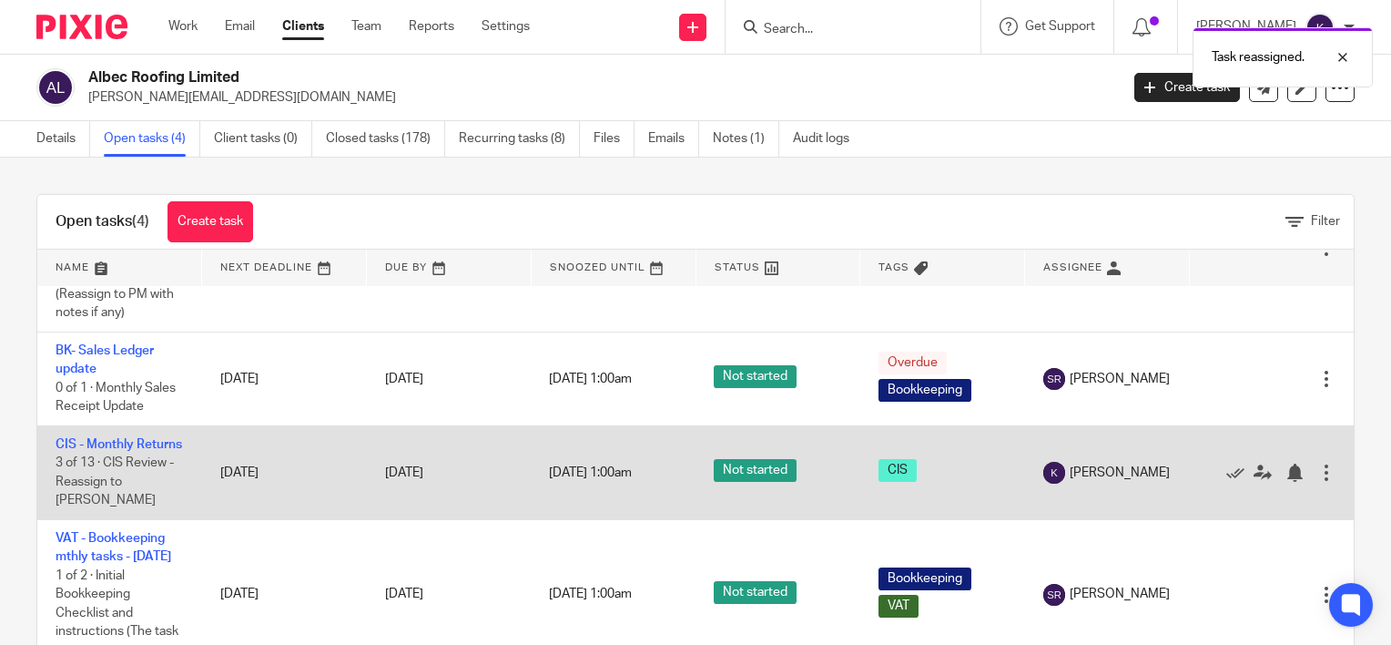
scroll to position [145, 0]
click at [105, 438] on link "CIS - Monthly Returns" at bounding box center [119, 444] width 127 height 13
